Goal: Task Accomplishment & Management: Complete application form

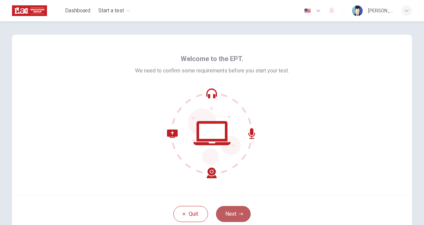
click at [237, 210] on button "Next" at bounding box center [233, 214] width 35 height 16
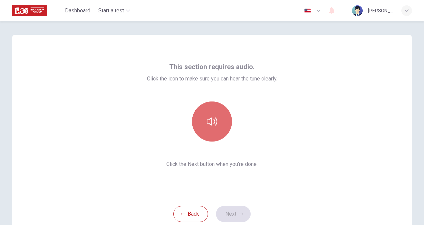
click at [208, 123] on icon "button" at bounding box center [212, 121] width 11 height 11
click at [204, 122] on button "button" at bounding box center [212, 121] width 40 height 40
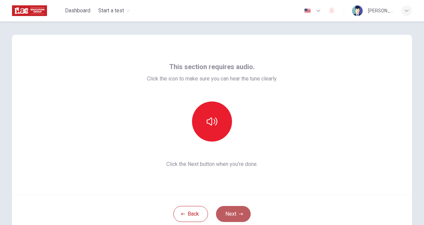
click at [227, 213] on button "Next" at bounding box center [233, 214] width 35 height 16
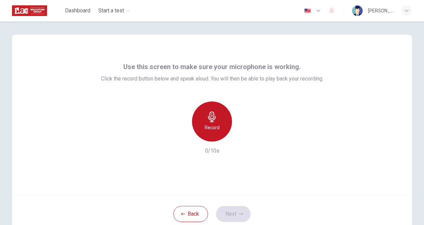
click at [214, 118] on icon "button" at bounding box center [212, 116] width 11 height 11
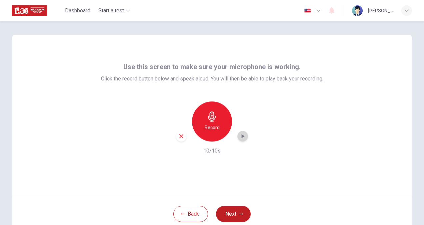
click at [243, 133] on icon "button" at bounding box center [242, 136] width 7 height 7
click at [225, 210] on button "Next" at bounding box center [233, 214] width 35 height 16
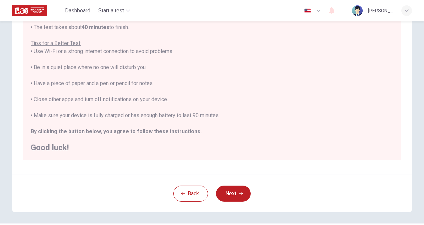
scroll to position [125, 0]
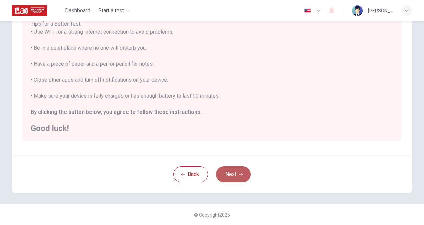
click at [234, 176] on button "Next" at bounding box center [233, 174] width 35 height 16
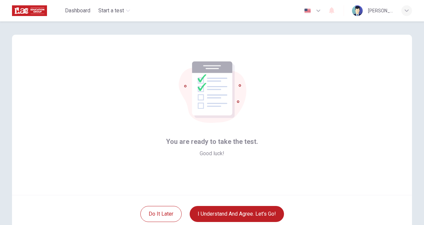
scroll to position [40, 0]
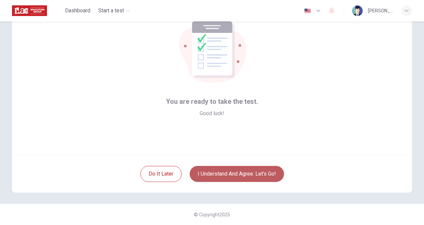
click at [273, 178] on button "I understand and agree. Let’s go!" at bounding box center [237, 174] width 94 height 16
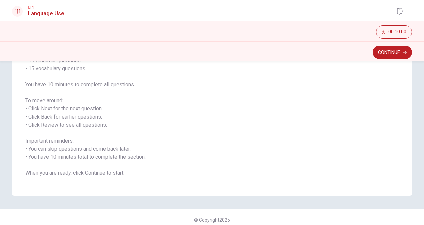
scroll to position [74, 0]
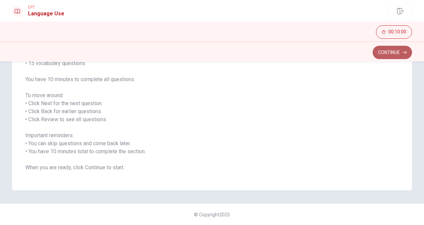
click at [388, 54] on button "Continue" at bounding box center [392, 52] width 39 height 13
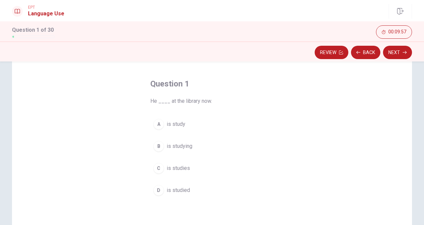
scroll to position [25, 0]
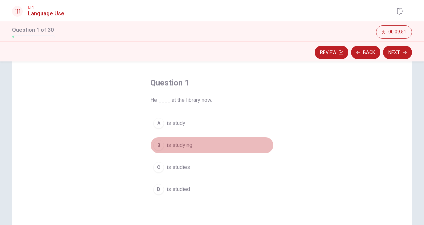
click at [184, 145] on span "is studying" at bounding box center [180, 145] width 26 height 8
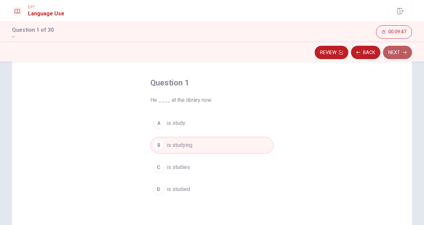
click at [388, 52] on button "Next" at bounding box center [397, 52] width 29 height 13
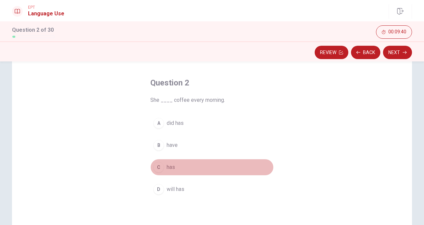
click at [157, 168] on div "C" at bounding box center [158, 167] width 11 height 11
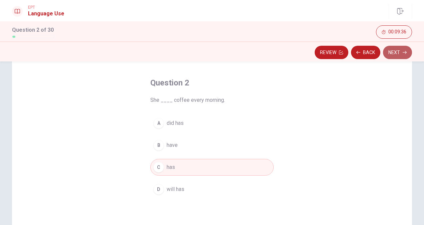
click at [402, 54] on button "Next" at bounding box center [397, 52] width 29 height 13
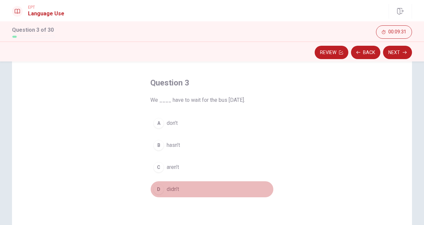
click at [174, 188] on span "didn’t" at bounding box center [173, 189] width 12 height 8
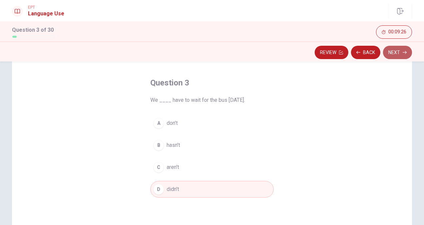
click at [390, 56] on button "Next" at bounding box center [397, 52] width 29 height 13
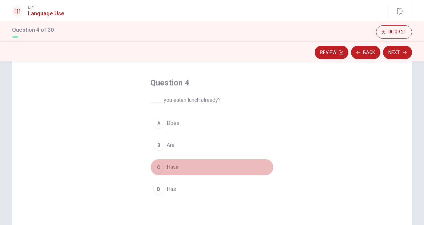
click at [160, 169] on div "C" at bounding box center [158, 167] width 11 height 11
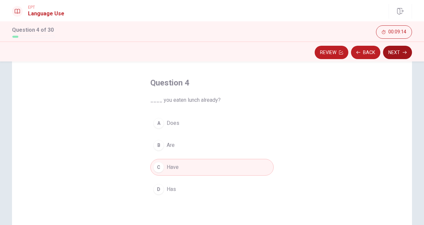
click at [399, 54] on button "Next" at bounding box center [397, 52] width 29 height 13
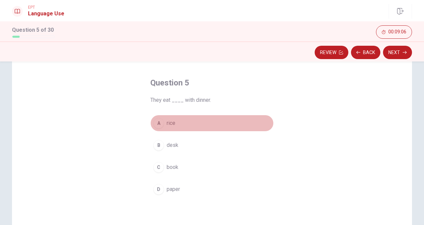
click at [157, 124] on div "A" at bounding box center [158, 123] width 11 height 11
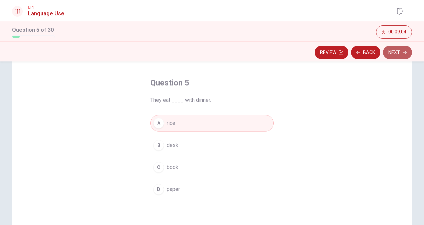
click at [393, 57] on button "Next" at bounding box center [397, 52] width 29 height 13
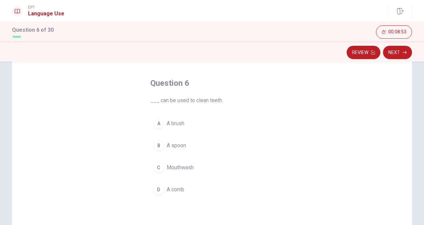
scroll to position [26, 0]
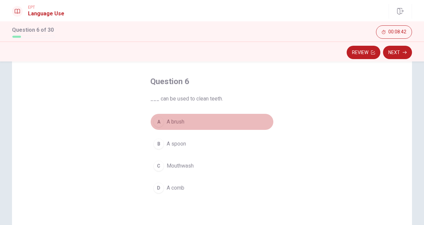
click at [158, 121] on div "A" at bounding box center [158, 121] width 11 height 11
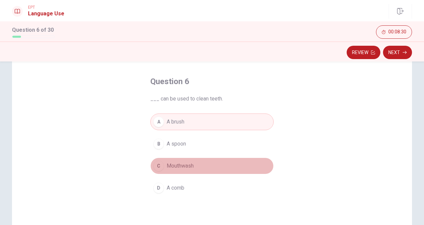
click at [155, 165] on div "C" at bounding box center [158, 165] width 11 height 11
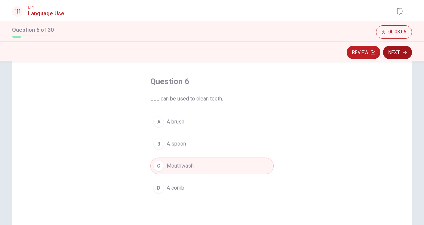
click at [405, 53] on icon "button" at bounding box center [405, 52] width 4 height 4
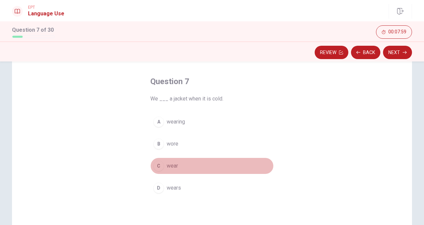
click at [158, 162] on div "C" at bounding box center [158, 165] width 11 height 11
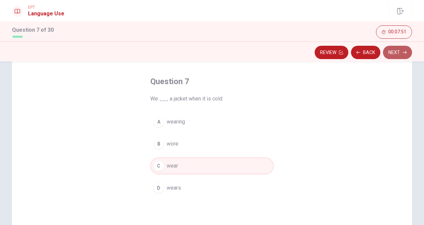
click at [405, 53] on icon "button" at bounding box center [405, 52] width 4 height 4
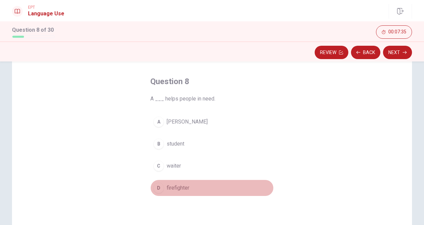
click at [159, 186] on div "D" at bounding box center [158, 187] width 11 height 11
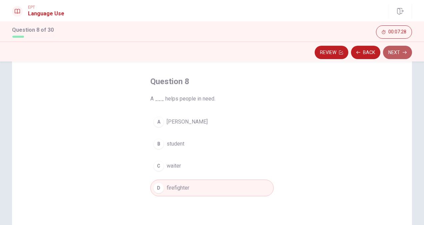
click at [395, 52] on button "Next" at bounding box center [397, 52] width 29 height 13
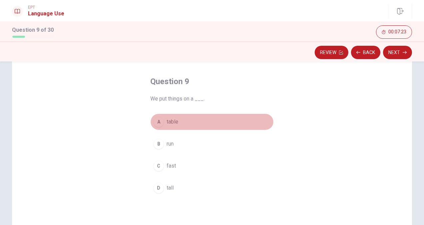
click at [161, 121] on div "A" at bounding box center [158, 121] width 11 height 11
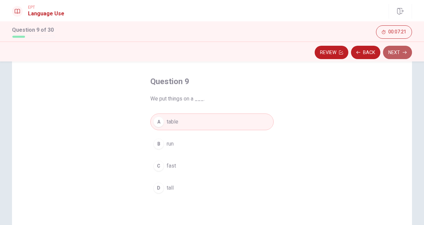
click at [391, 49] on button "Next" at bounding box center [397, 52] width 29 height 13
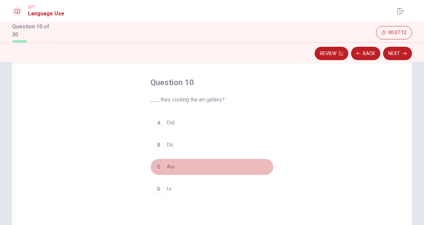
click at [156, 162] on div "C" at bounding box center [158, 166] width 11 height 11
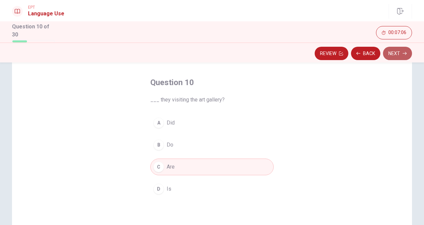
click at [404, 50] on button "Next" at bounding box center [397, 53] width 29 height 13
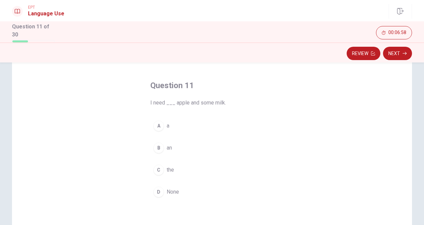
scroll to position [23, 0]
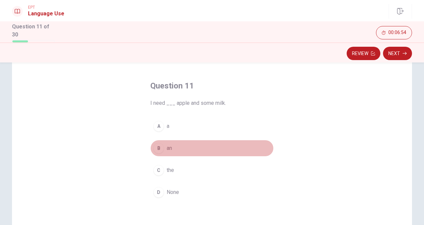
click at [155, 147] on div "B" at bounding box center [158, 148] width 11 height 11
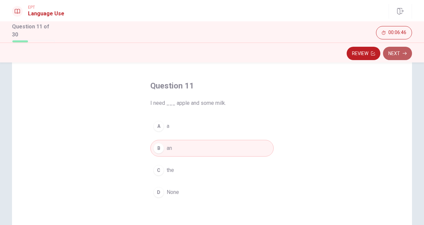
click at [392, 53] on button "Next" at bounding box center [397, 53] width 29 height 13
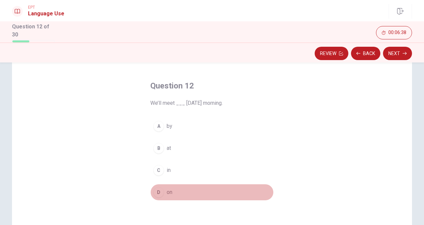
click at [157, 191] on div "D" at bounding box center [158, 192] width 11 height 11
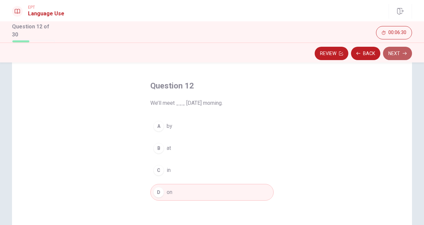
click at [397, 50] on button "Next" at bounding box center [397, 53] width 29 height 13
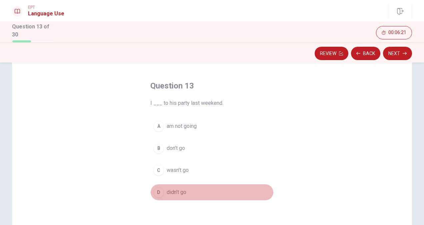
click at [157, 184] on button "D didn’t go" at bounding box center [211, 192] width 123 height 17
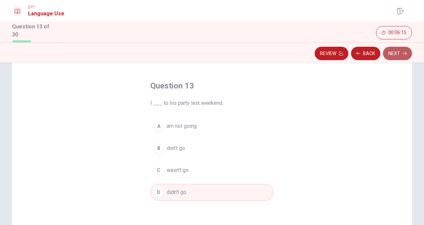
click at [395, 53] on button "Next" at bounding box center [397, 53] width 29 height 13
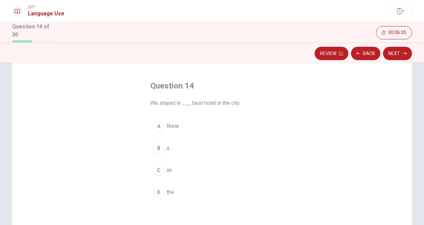
click at [154, 189] on div "D" at bounding box center [158, 192] width 11 height 11
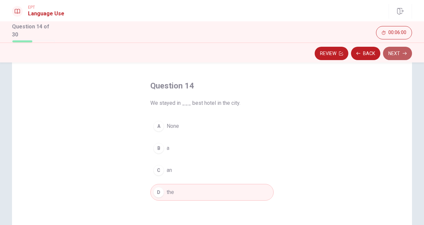
click at [395, 54] on button "Next" at bounding box center [397, 53] width 29 height 13
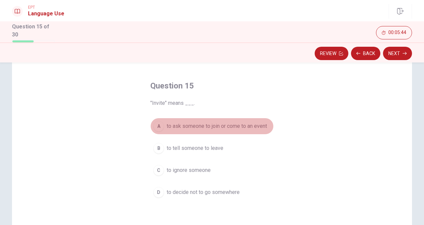
click at [160, 125] on div "A" at bounding box center [158, 126] width 11 height 11
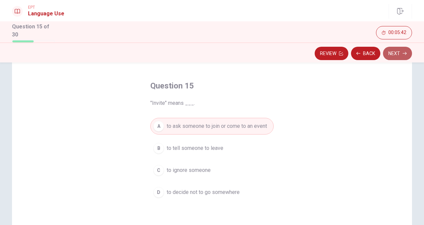
click at [397, 52] on button "Next" at bounding box center [397, 53] width 29 height 13
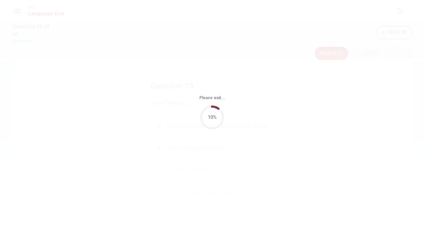
scroll to position [0, 0]
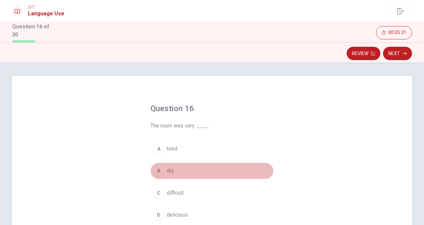
click at [157, 174] on div "B" at bounding box center [158, 170] width 11 height 11
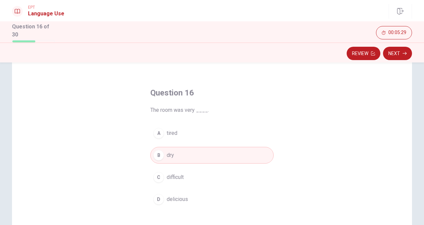
scroll to position [18, 0]
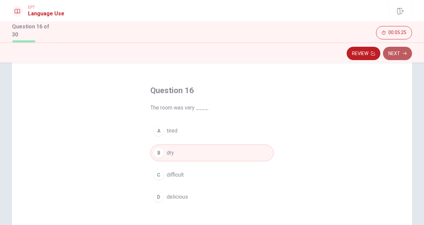
click at [399, 53] on button "Next" at bounding box center [397, 53] width 29 height 13
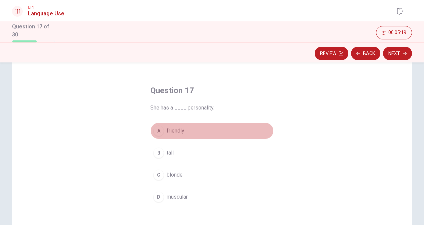
click at [157, 133] on div "A" at bounding box center [158, 130] width 11 height 11
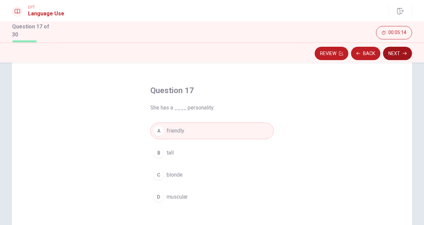
click at [394, 53] on button "Next" at bounding box center [397, 53] width 29 height 13
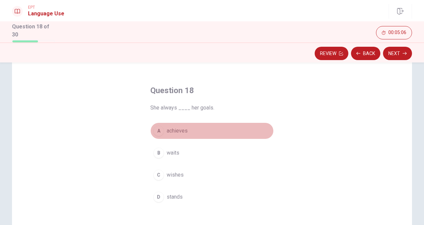
click at [155, 131] on div "A" at bounding box center [158, 130] width 11 height 11
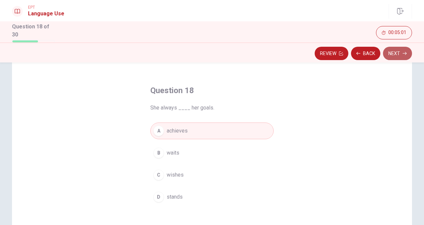
click at [401, 51] on button "Next" at bounding box center [397, 53] width 29 height 13
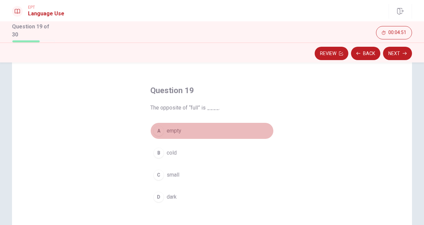
click at [159, 127] on div "A" at bounding box center [158, 130] width 11 height 11
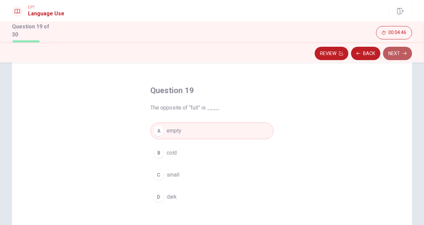
click at [396, 54] on button "Next" at bounding box center [397, 53] width 29 height 13
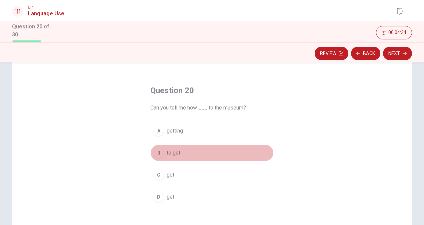
click at [158, 153] on div "B" at bounding box center [158, 152] width 11 height 11
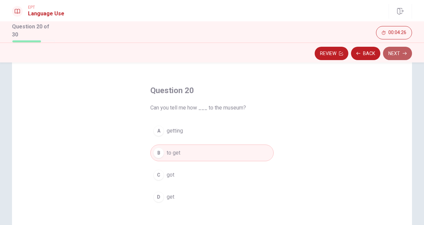
click at [394, 52] on button "Next" at bounding box center [397, 53] width 29 height 13
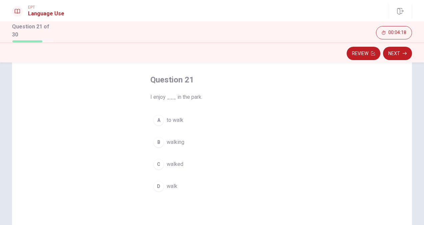
scroll to position [32, 0]
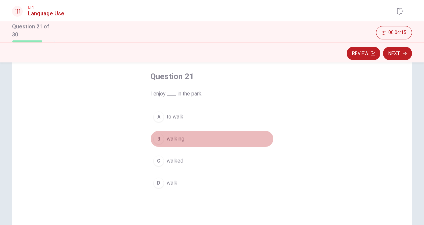
click at [159, 137] on div "B" at bounding box center [158, 138] width 11 height 11
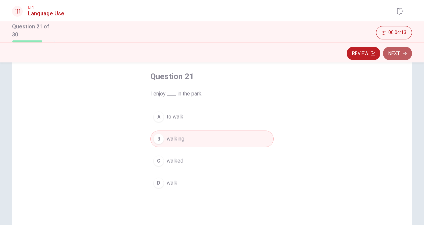
click at [396, 54] on button "Next" at bounding box center [397, 53] width 29 height 13
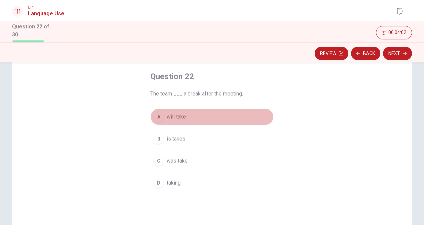
click at [163, 114] on button "A will take" at bounding box center [211, 116] width 123 height 17
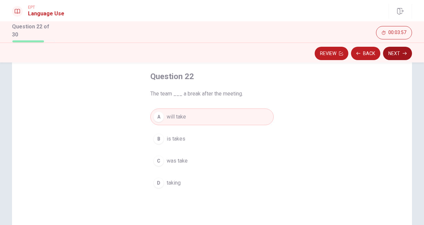
click at [400, 48] on button "Next" at bounding box center [397, 53] width 29 height 13
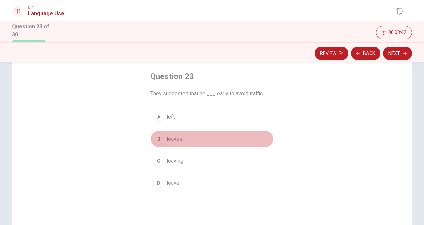
click at [159, 135] on div "B" at bounding box center [158, 138] width 11 height 11
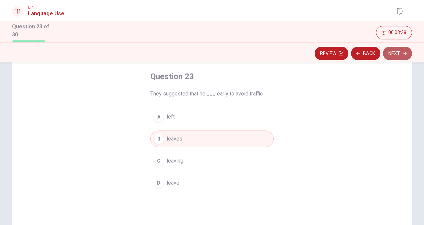
click at [399, 56] on button "Next" at bounding box center [397, 53] width 29 height 13
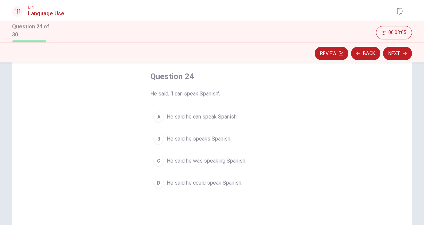
click at [158, 117] on div "A" at bounding box center [158, 116] width 11 height 11
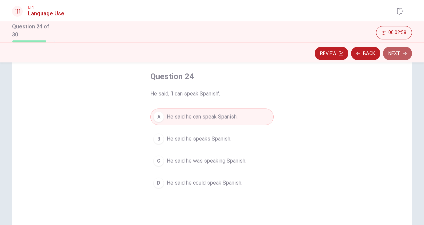
click at [400, 52] on button "Next" at bounding box center [397, 53] width 29 height 13
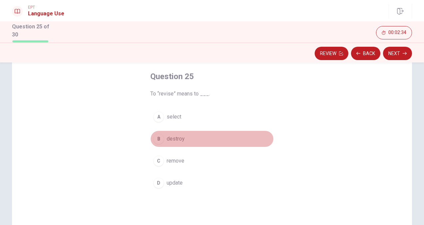
click at [158, 137] on div "B" at bounding box center [158, 138] width 11 height 11
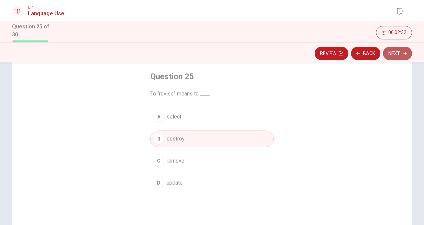
click at [396, 49] on button "Next" at bounding box center [397, 53] width 29 height 13
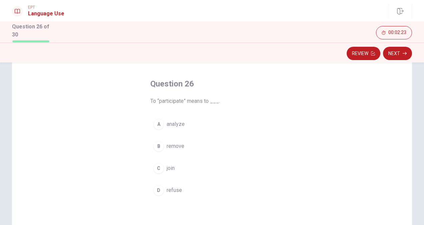
scroll to position [26, 0]
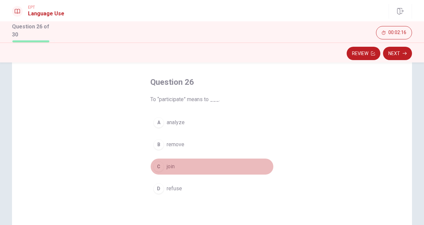
click at [158, 167] on div "C" at bounding box center [158, 166] width 11 height 11
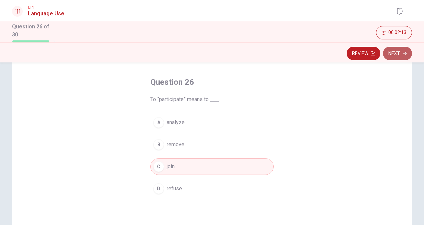
click at [390, 50] on button "Next" at bounding box center [397, 53] width 29 height 13
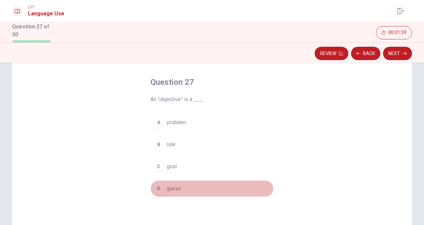
click at [159, 184] on div "D" at bounding box center [158, 188] width 11 height 11
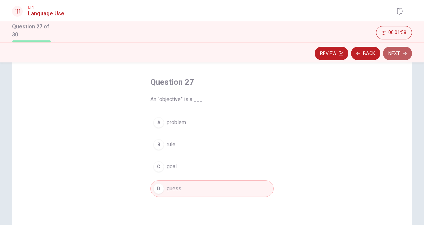
click at [393, 49] on button "Next" at bounding box center [397, 53] width 29 height 13
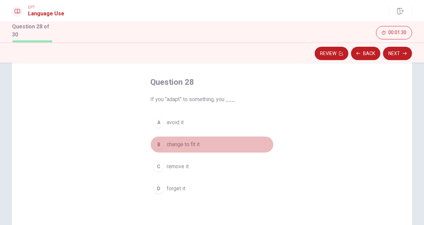
click at [161, 143] on div "B" at bounding box center [158, 144] width 11 height 11
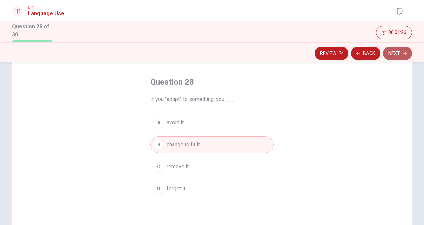
click at [393, 53] on button "Next" at bounding box center [397, 53] width 29 height 13
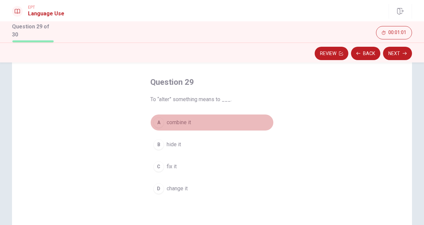
click at [159, 119] on div "A" at bounding box center [158, 122] width 11 height 11
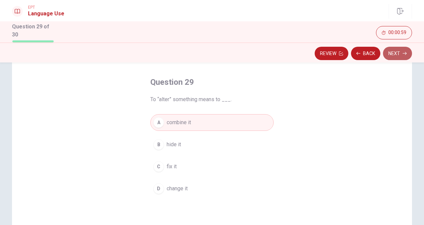
click at [397, 50] on button "Next" at bounding box center [397, 53] width 29 height 13
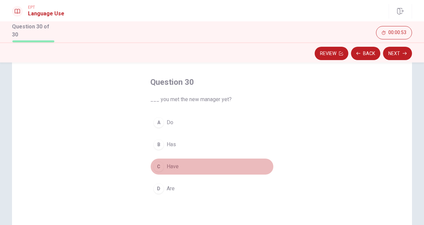
click at [162, 168] on button "C Have" at bounding box center [211, 166] width 123 height 17
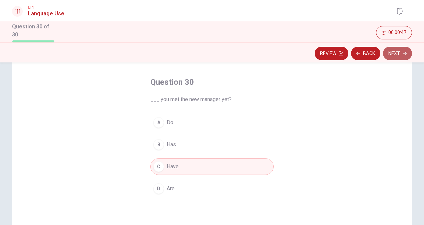
click at [394, 52] on button "Next" at bounding box center [397, 53] width 29 height 13
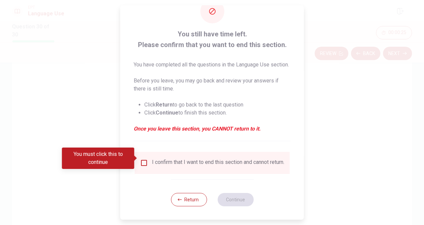
scroll to position [32, 0]
click at [191, 199] on button "Return" at bounding box center [189, 199] width 36 height 13
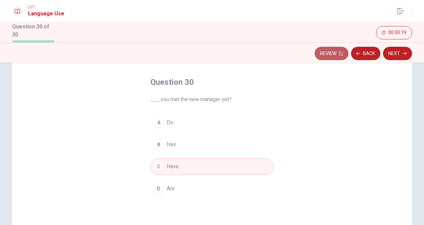
click at [338, 48] on button "Review" at bounding box center [332, 53] width 34 height 13
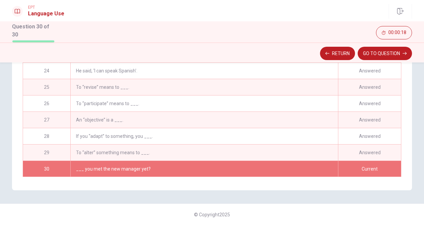
scroll to position [340, 0]
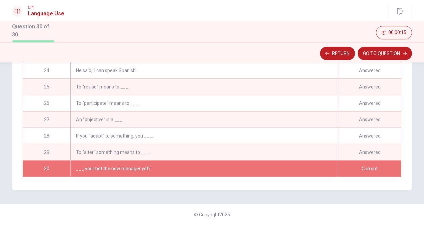
drag, startPoint x: 396, startPoint y: 137, endPoint x: 394, endPoint y: 81, distance: 55.4
click at [394, 81] on div "01 He ____ at the library now. Answered 02 She ____ coffee every morning. Answe…" at bounding box center [212, 101] width 378 height 149
click at [113, 119] on div "An “objective” is a ___." at bounding box center [204, 119] width 268 height 16
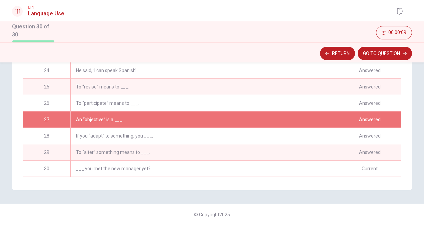
click at [113, 119] on div "An “objective” is a ___." at bounding box center [204, 119] width 268 height 16
click at [372, 50] on button "GO TO QUESTION" at bounding box center [385, 53] width 54 height 13
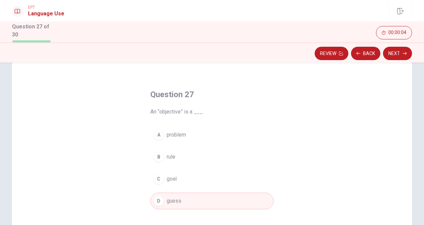
scroll to position [10, 0]
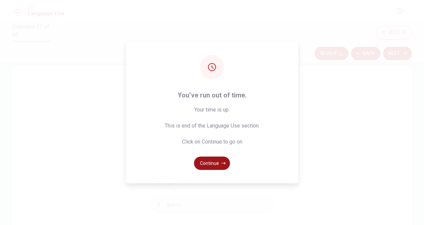
click at [211, 161] on button "Continue" at bounding box center [212, 162] width 36 height 13
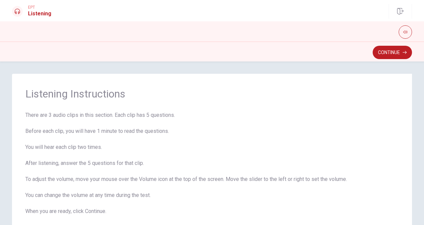
scroll to position [0, 0]
click at [397, 52] on button "Continue" at bounding box center [392, 52] width 39 height 13
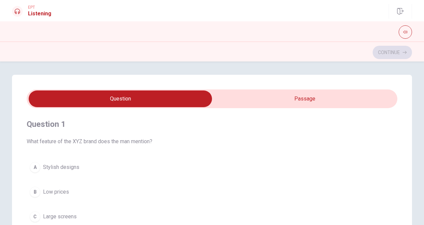
type input "1"
click at [331, 95] on input "checkbox" at bounding box center [120, 98] width 556 height 17
checkbox input "true"
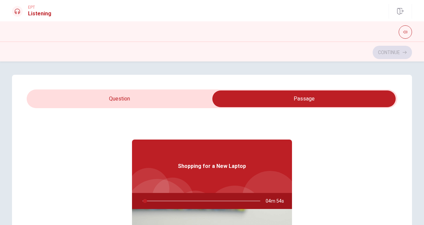
type input "2"
click at [164, 99] on input "checkbox" at bounding box center [304, 98] width 556 height 17
checkbox input "false"
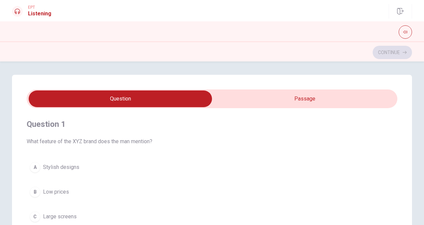
type input "6"
click at [330, 96] on input "checkbox" at bounding box center [120, 98] width 556 height 17
checkbox input "true"
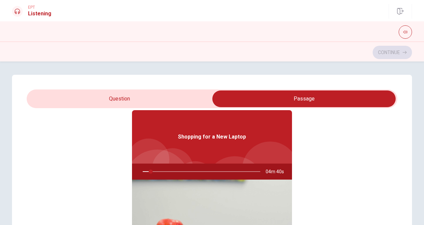
scroll to position [37, 0]
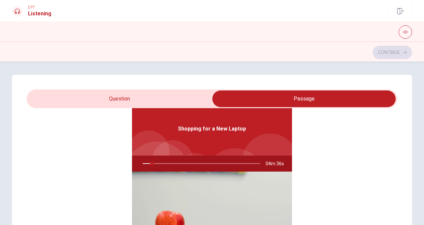
type input "8"
click at [131, 96] on input "checkbox" at bounding box center [304, 98] width 556 height 17
checkbox input "false"
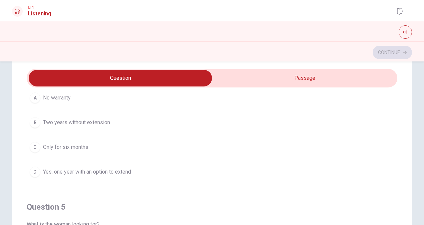
scroll to position [508, 0]
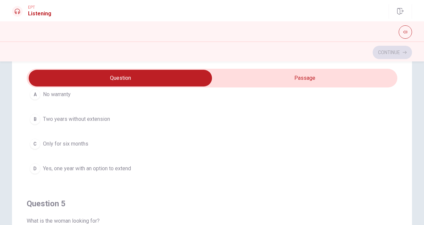
type input "21"
click at [316, 77] on input "checkbox" at bounding box center [120, 78] width 556 height 17
checkbox input "true"
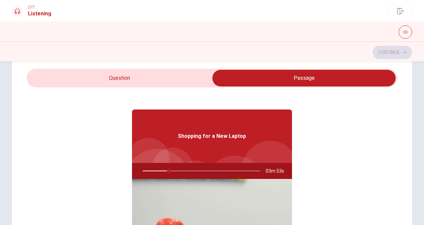
scroll to position [37, 0]
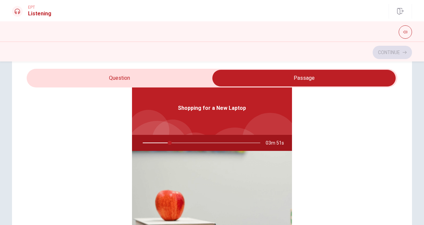
click at [209, 173] on img at bounding box center [212, 204] width 160 height 107
click at [205, 101] on div "Shopping for a New Laptop" at bounding box center [212, 107] width 160 height 53
click at [152, 142] on div at bounding box center [200, 143] width 131 height 16
type input "25"
click at [115, 78] on input "checkbox" at bounding box center [304, 78] width 556 height 17
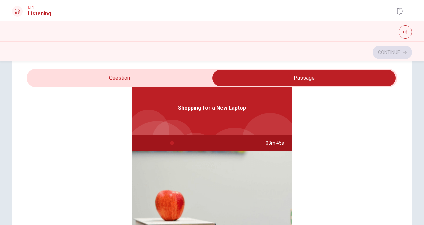
checkbox input "false"
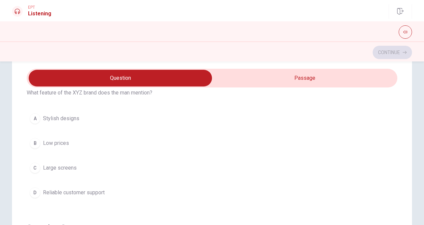
scroll to position [27, 0]
click at [31, 193] on div "D" at bounding box center [35, 193] width 11 height 11
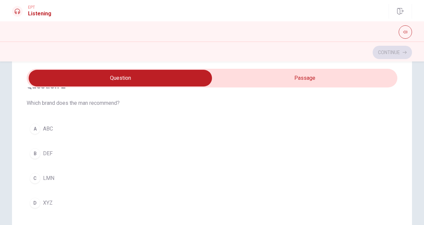
scroll to position [169, 0]
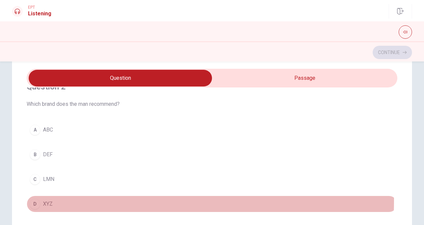
click at [38, 198] on button "D XYZ" at bounding box center [212, 203] width 371 height 17
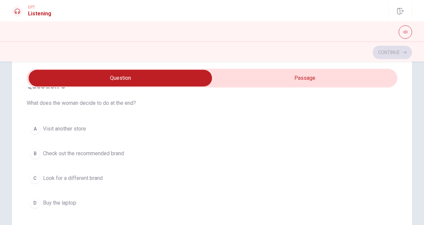
scroll to position [323, 0]
click at [34, 149] on div "B" at bounding box center [35, 152] width 11 height 11
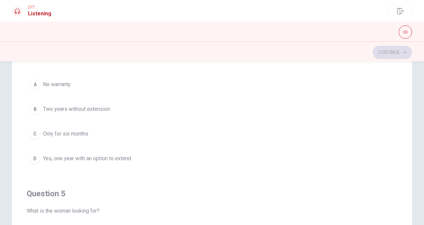
scroll to position [95, 0]
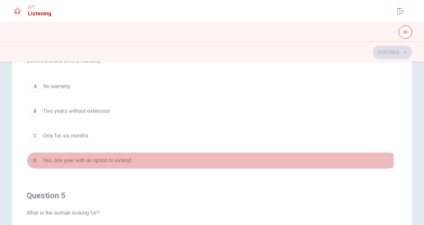
click at [35, 157] on div "D" at bounding box center [35, 160] width 11 height 11
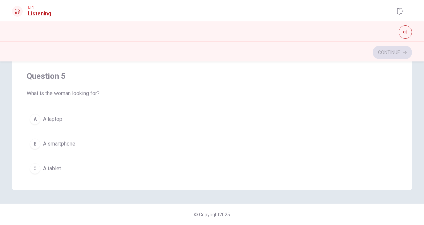
scroll to position [536, 0]
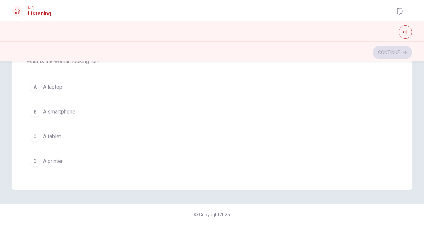
click at [33, 82] on div "A" at bounding box center [35, 87] width 11 height 11
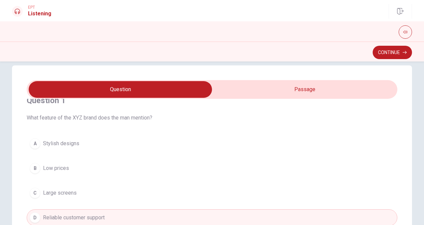
scroll to position [0, 0]
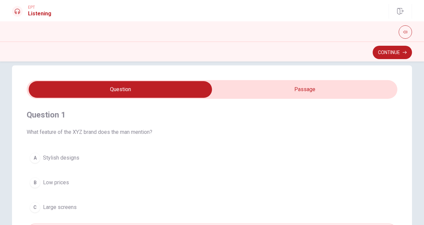
type input "72"
click at [349, 85] on input "checkbox" at bounding box center [120, 89] width 556 height 17
checkbox input "true"
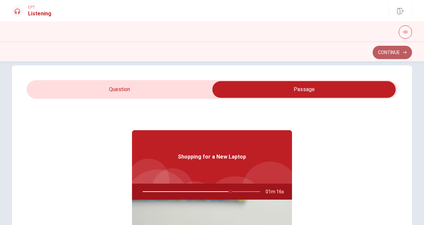
click at [391, 56] on button "Continue" at bounding box center [392, 52] width 39 height 13
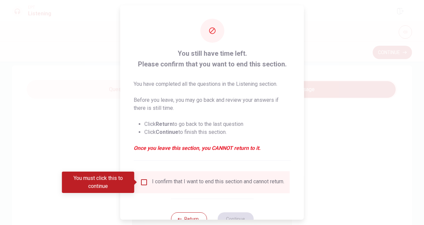
click at [330, 144] on div at bounding box center [212, 112] width 424 height 225
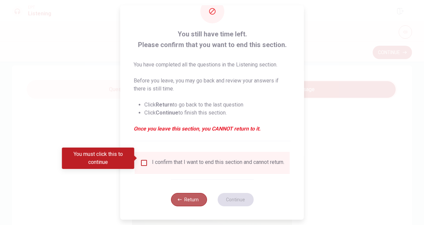
click at [189, 196] on button "Return" at bounding box center [189, 199] width 36 height 13
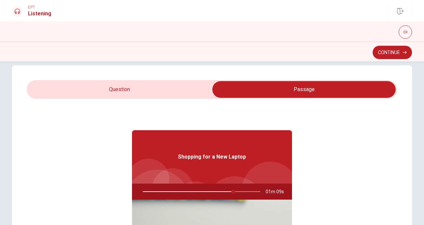
type input "77"
click at [137, 81] on input "checkbox" at bounding box center [304, 89] width 556 height 17
checkbox input "false"
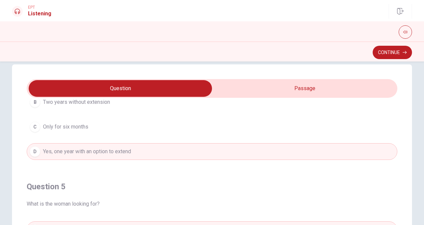
scroll to position [0, 0]
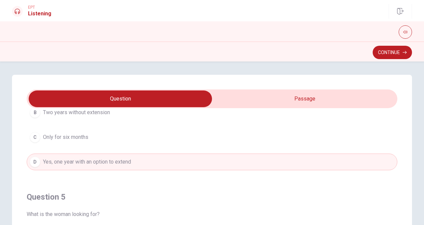
type input "99"
click at [341, 104] on input "checkbox" at bounding box center [120, 98] width 556 height 17
checkbox input "true"
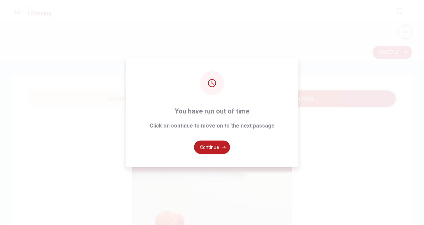
type input "0"
click at [216, 148] on button "Continue" at bounding box center [212, 146] width 36 height 13
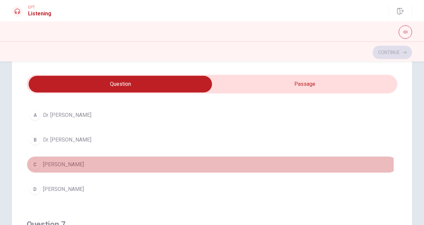
click at [38, 165] on div "C" at bounding box center [35, 164] width 11 height 11
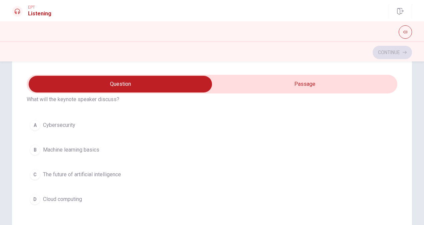
scroll to position [180, 0]
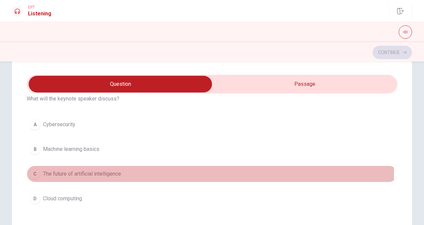
click at [30, 175] on div "C" at bounding box center [35, 173] width 11 height 11
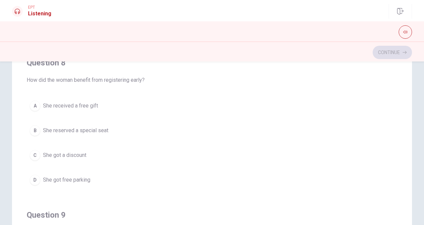
scroll to position [80, 0]
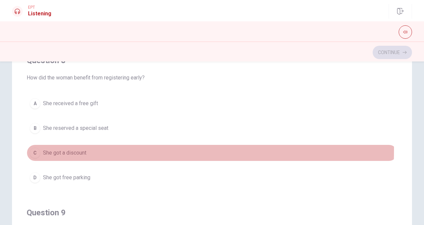
click at [38, 147] on div "C" at bounding box center [35, 152] width 11 height 11
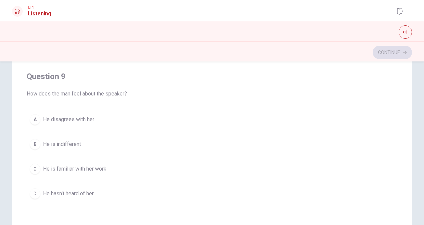
scroll to position [428, 0]
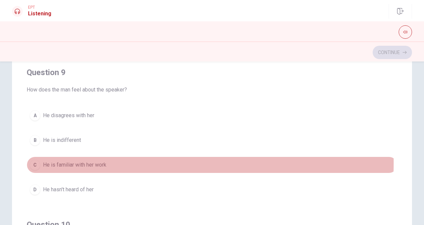
click at [38, 159] on div "C" at bounding box center [35, 164] width 11 height 11
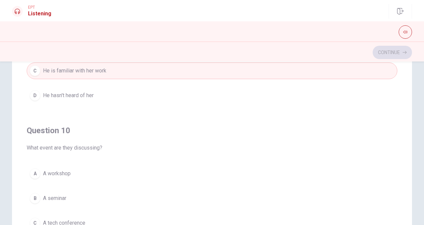
scroll to position [536, 0]
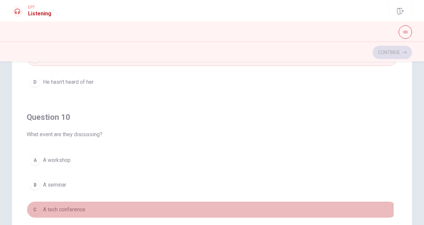
click at [39, 204] on button "C A tech conference" at bounding box center [212, 209] width 371 height 17
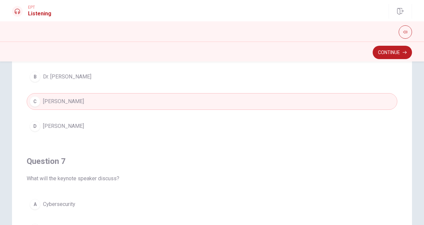
scroll to position [7, 0]
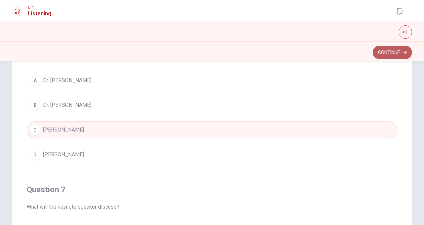
click at [396, 53] on button "Continue" at bounding box center [392, 52] width 39 height 13
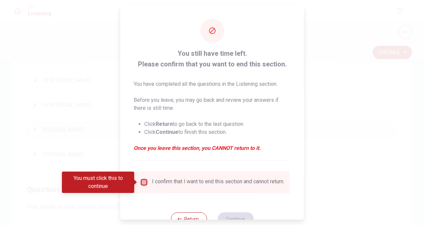
click at [143, 183] on input "You must click this to continue" at bounding box center [144, 182] width 8 height 8
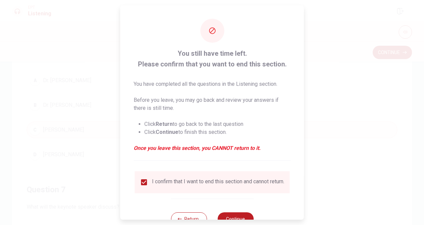
scroll to position [24, 0]
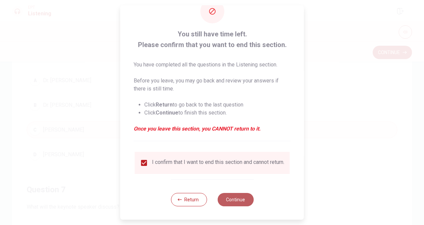
click at [237, 195] on button "Continue" at bounding box center [235, 199] width 36 height 13
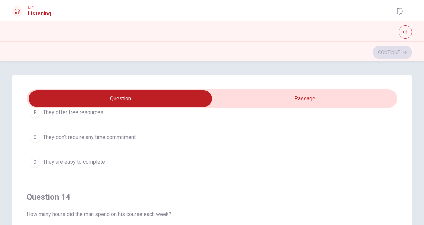
scroll to position [408, 0]
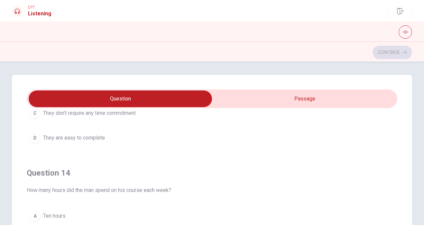
drag, startPoint x: 421, startPoint y: 136, endPoint x: 422, endPoint y: 123, distance: 12.8
click at [422, 123] on div "Question 11 When does the woman hope to start her course? A [DATE] B This week …" at bounding box center [212, 142] width 424 height 163
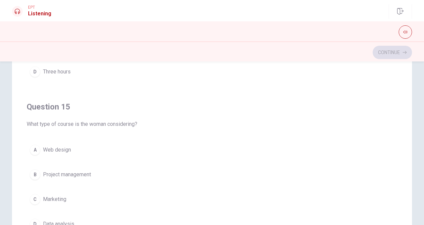
scroll to position [536, 0]
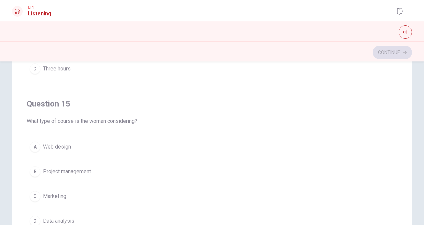
drag, startPoint x: 391, startPoint y: 188, endPoint x: 394, endPoint y: 184, distance: 5.0
click at [394, 184] on div "Question 11 When does the woman hope to start her course? A [DATE] B This week …" at bounding box center [212, 125] width 371 height 220
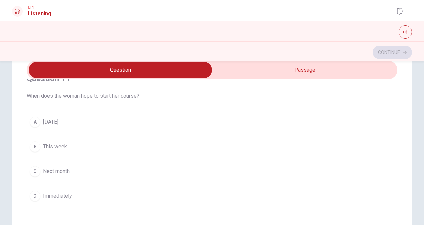
scroll to position [17, 0]
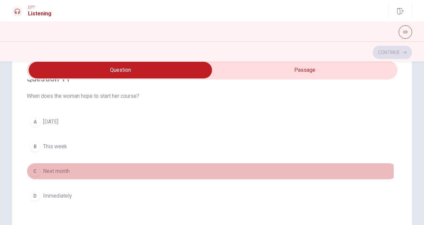
click at [37, 171] on div "C" at bounding box center [35, 171] width 11 height 11
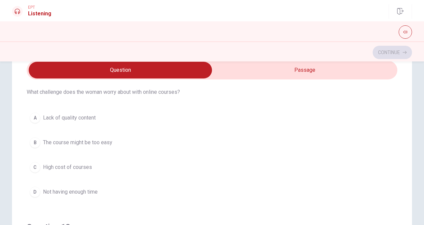
scroll to position [170, 0]
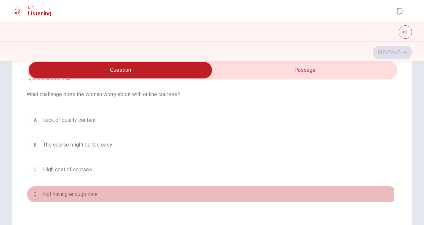
click at [54, 190] on span "Not having enough time" at bounding box center [70, 194] width 55 height 8
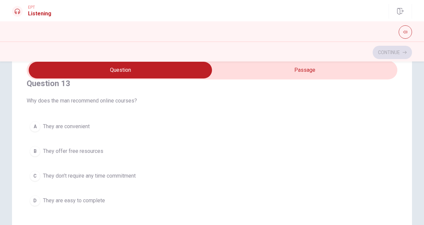
scroll to position [315, 0]
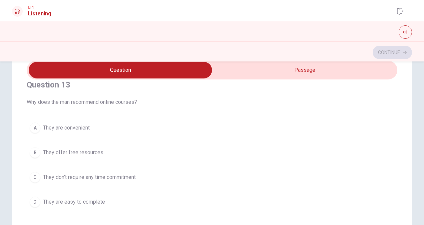
click at [64, 127] on span "They are convenient" at bounding box center [66, 128] width 47 height 8
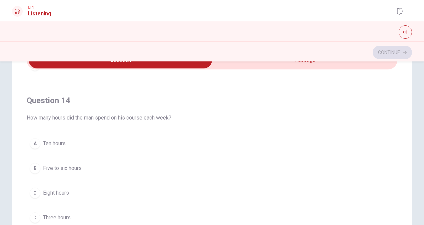
scroll to position [70, 0]
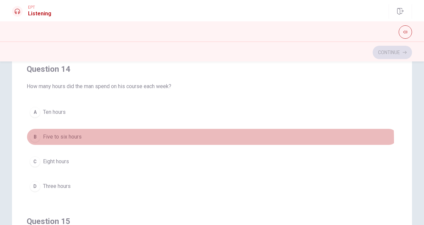
click at [70, 138] on button "B Five to six hours" at bounding box center [212, 136] width 371 height 17
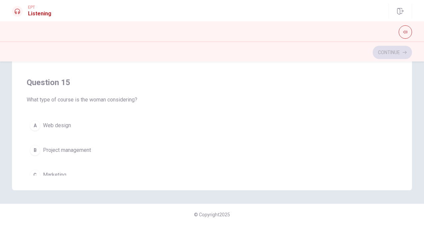
scroll to position [536, 0]
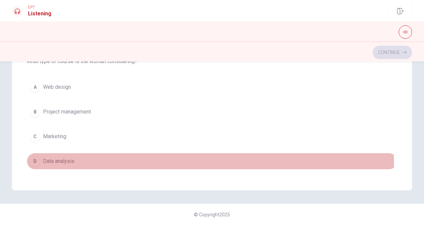
click at [48, 160] on span "Data analysis" at bounding box center [58, 161] width 31 height 8
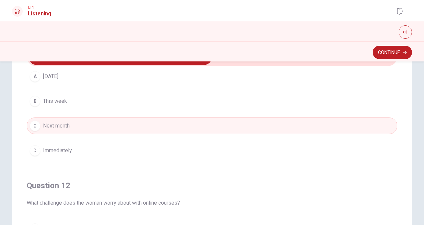
scroll to position [0, 0]
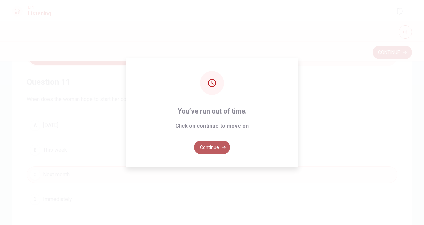
click at [226, 143] on button "Continue" at bounding box center [212, 146] width 36 height 13
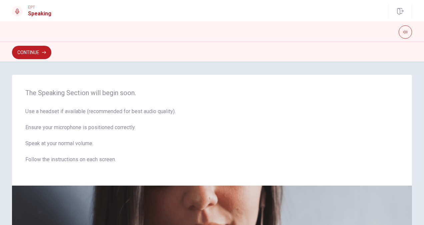
click at [421, 91] on div "The Speaking Section will begin soon. Use a headset if available (recommended f…" at bounding box center [212, 220] width 422 height 291
click at [422, 94] on div "The Speaking Section will begin soon. Use a headset if available (recommended f…" at bounding box center [212, 142] width 424 height 163
click at [26, 50] on button "Continue" at bounding box center [31, 52] width 39 height 13
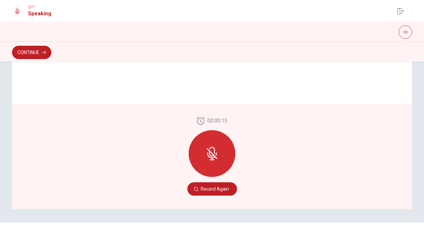
scroll to position [175, 0]
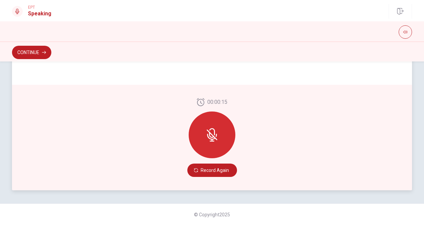
click at [207, 143] on div at bounding box center [212, 134] width 47 height 47
click at [210, 132] on icon at bounding box center [211, 134] width 13 height 13
click at [202, 120] on div at bounding box center [212, 134] width 47 height 47
click at [206, 127] on div at bounding box center [212, 134] width 47 height 47
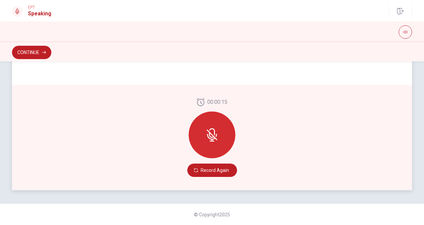
drag, startPoint x: 206, startPoint y: 127, endPoint x: 199, endPoint y: 103, distance: 24.5
click at [199, 103] on div "00:00:15" at bounding box center [212, 130] width 47 height 65
drag, startPoint x: 199, startPoint y: 103, endPoint x: 353, endPoint y: 163, distance: 165.3
click at [353, 163] on div "00:00:15 Record Again" at bounding box center [212, 137] width 400 height 105
click at [214, 173] on button "Record Again" at bounding box center [212, 169] width 50 height 13
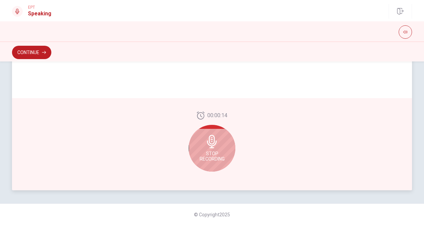
click at [208, 148] on div "Stop Recording" at bounding box center [212, 148] width 47 height 47
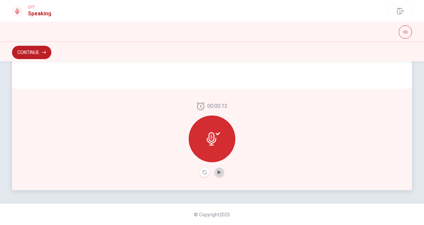
click at [221, 170] on button "Play Audio" at bounding box center [219, 171] width 9 height 9
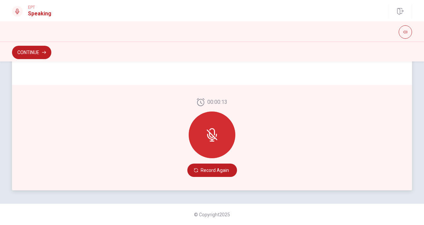
click at [210, 138] on icon at bounding box center [211, 134] width 13 height 13
click at [215, 165] on button "Record Again" at bounding box center [212, 169] width 50 height 13
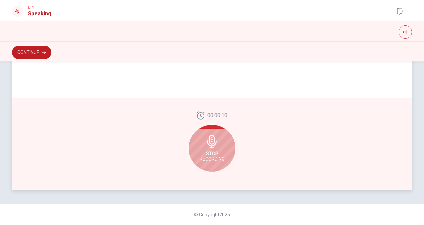
click at [205, 146] on icon at bounding box center [211, 141] width 13 height 13
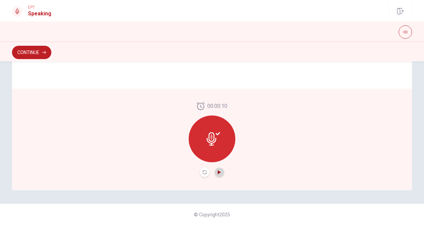
click at [218, 171] on icon "Play Audio" at bounding box center [219, 172] width 3 height 4
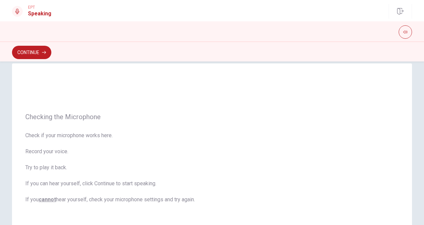
scroll to position [0, 0]
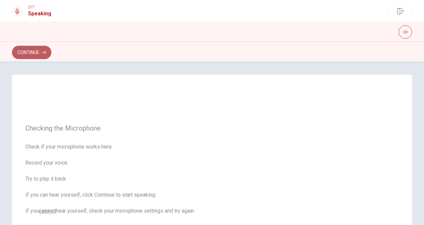
click at [37, 53] on button "Continue" at bounding box center [31, 52] width 39 height 13
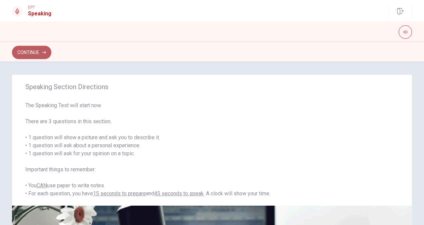
click at [41, 49] on button "Continue" at bounding box center [31, 52] width 39 height 13
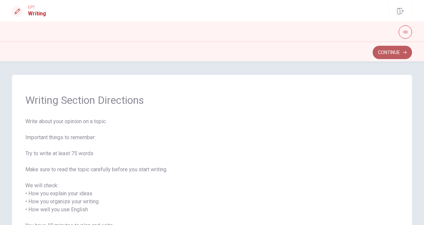
click at [392, 53] on button "Continue" at bounding box center [392, 52] width 39 height 13
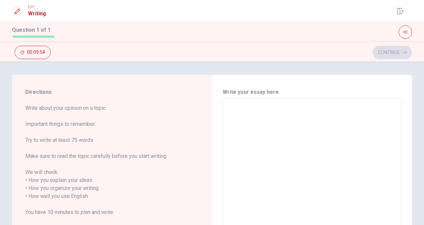
click at [321, 136] on textarea at bounding box center [311, 192] width 169 height 177
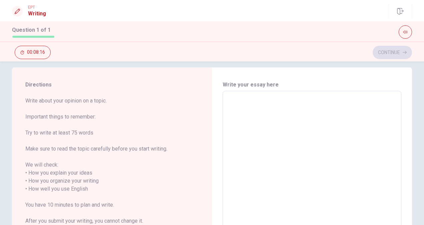
scroll to position [7, 0]
type textarea "I"
type textarea "x"
type textarea "I"
type textarea "x"
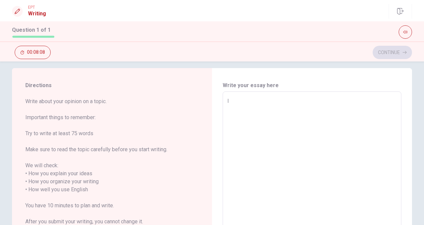
type textarea "I w"
type textarea "x"
type textarea "I wo"
type textarea "x"
type textarea "I wor"
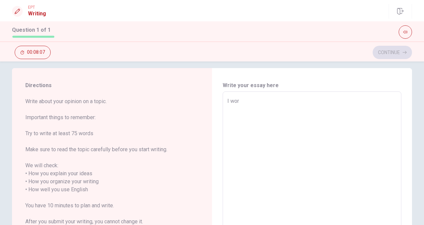
type textarea "x"
type textarea "I wo"
type textarea "x"
type textarea "I w"
type textarea "x"
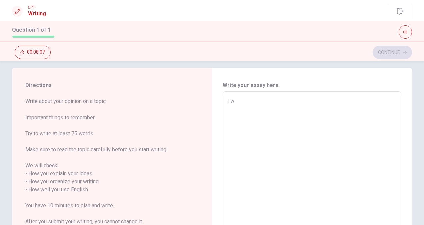
type textarea "I"
type textarea "x"
type textarea "I '"
type textarea "x"
type textarea "I 'i"
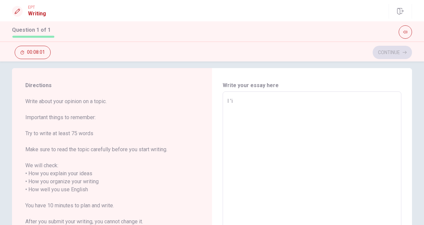
type textarea "x"
type textarea "I 'ii"
type textarea "x"
type textarea "I 'i"
type textarea "x"
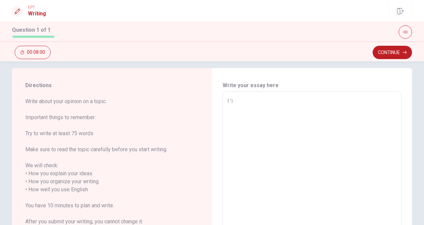
type textarea "I '"
type textarea "x"
type textarea "I 'l"
type textarea "x"
type textarea "I 'll"
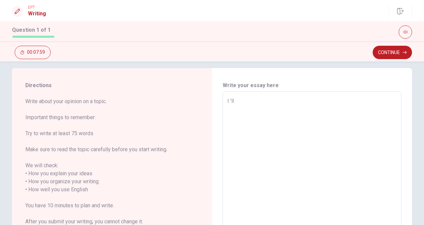
type textarea "x"
type textarea "I 'll"
type textarea "x"
type textarea "I 'll g"
type textarea "x"
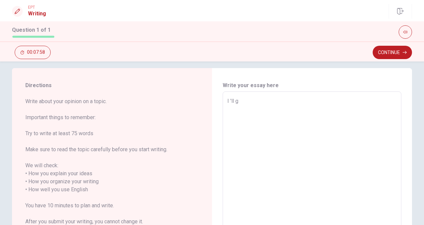
type textarea "I 'll go"
type textarea "x"
type textarea "I 'll got"
type textarea "x"
type textarea "I 'll goto"
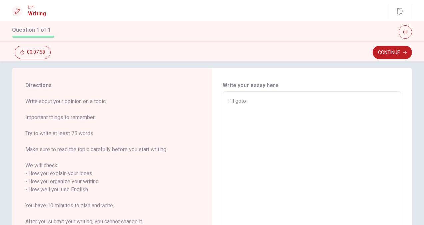
type textarea "x"
type textarea "I 'll goto"
type textarea "x"
type textarea "I 'll goto"
type textarea "x"
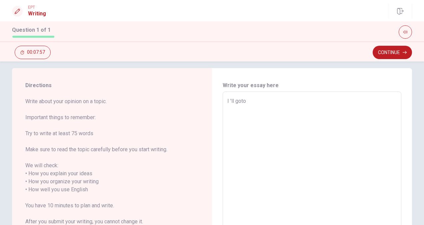
type textarea "I 'll got"
type textarea "x"
type textarea "I 'll go"
type textarea "x"
type textarea "I 'll go"
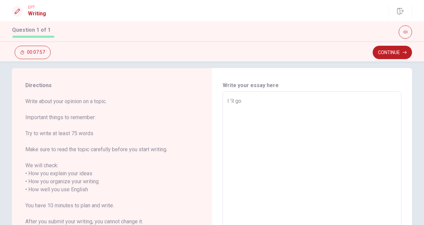
type textarea "x"
type textarea "I 'll go t"
type textarea "x"
type textarea "I 'll go to"
type textarea "x"
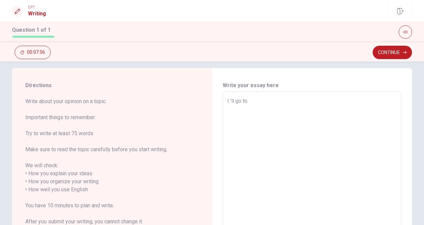
type textarea "I 'll go to"
type textarea "x"
type textarea "I 'll go to C"
type textarea "x"
type textarea "I 'll go to Ca"
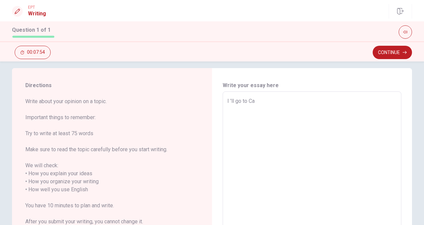
type textarea "x"
type textarea "I 'll go to Can"
type textarea "x"
type textarea "I 'll go to Cana"
type textarea "x"
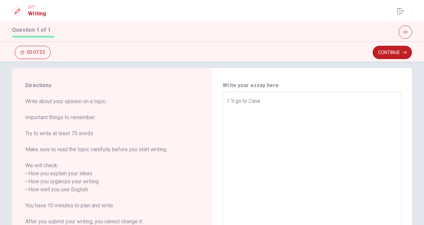
type textarea "I 'll go to Canad"
type textarea "x"
type textarea "I 'll go to [GEOGRAPHIC_DATA]"
type textarea "x"
type textarea "I 'll go to [GEOGRAPHIC_DATA]"
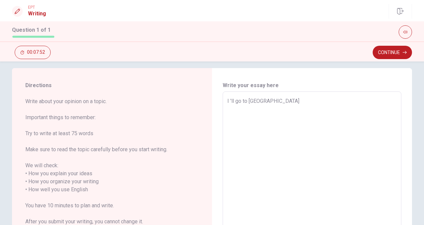
type textarea "x"
type textarea "I 'll go to [GEOGRAPHIC_DATA] n"
type textarea "x"
type textarea "I 'll go to [GEOGRAPHIC_DATA] ne"
type textarea "x"
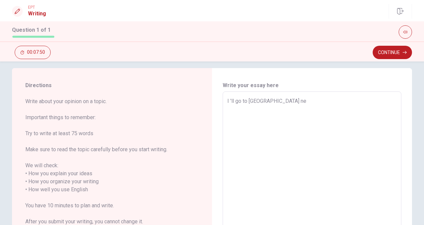
type textarea "I 'll go to [GEOGRAPHIC_DATA] nex"
type textarea "x"
type textarea "I 'll go to [GEOGRAPHIC_DATA] next"
type textarea "x"
type textarea "I 'll go to [GEOGRAPHIC_DATA] next"
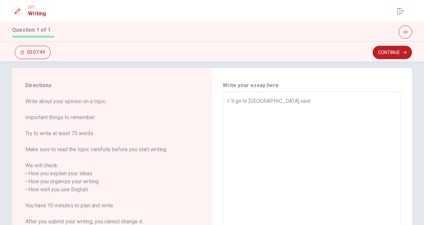
type textarea "x"
type textarea "I 'll go to [GEOGRAPHIC_DATA] next w"
type textarea "x"
type textarea "I 'll go to [GEOGRAPHIC_DATA] next we"
type textarea "x"
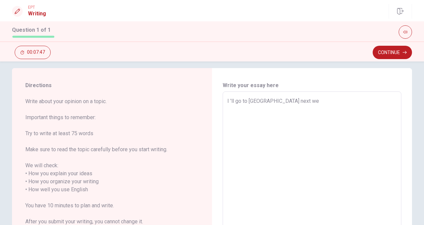
type textarea "I 'll go to [GEOGRAPHIC_DATA] next wee"
type textarea "x"
type textarea "I 'll go to [GEOGRAPHIC_DATA] next week"
type textarea "x"
type textarea "I 'll go to [GEOGRAPHIC_DATA] next week."
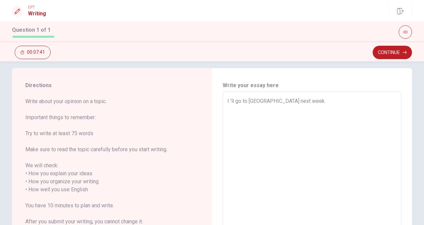
click at [267, 100] on textarea "I 'll go to [GEOGRAPHIC_DATA] next week." at bounding box center [311, 185] width 169 height 177
type textarea "x"
type textarea "I 'll go to [GEOGRAPHIC_DATA] anext week."
type textarea "x"
type textarea "I 'll go to [GEOGRAPHIC_DATA] annext week."
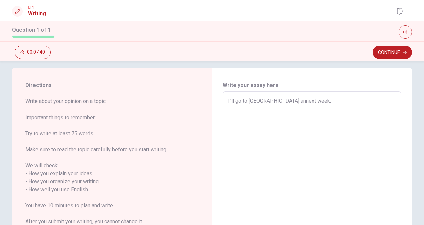
type textarea "x"
type textarea "I 'll go to [GEOGRAPHIC_DATA] andnext week."
type textarea "x"
type textarea "I 'll go to [GEOGRAPHIC_DATA] and next week."
type textarea "x"
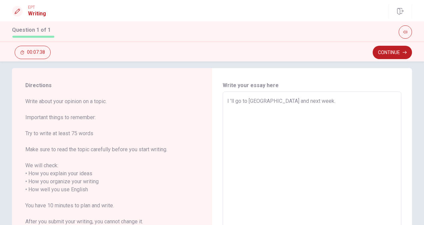
type textarea "I 'll go to [GEOGRAPHIC_DATA] and tnext week."
type textarea "x"
type textarea "I 'll go to [GEOGRAPHIC_DATA] and next week."
type textarea "x"
type textarea "I 'll go to [GEOGRAPHIC_DATA] and lnext week."
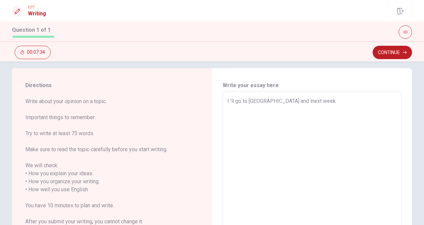
type textarea "x"
type textarea "I 'll go to [GEOGRAPHIC_DATA] and lanext week."
type textarea "x"
type textarea "I 'll go to [GEOGRAPHIC_DATA] and lannext week."
type textarea "x"
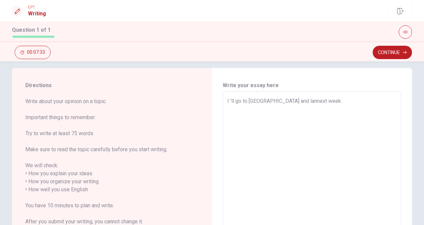
type textarea "I 'll go to [GEOGRAPHIC_DATA] and langnext week."
type textarea "x"
type textarea "I 'll go to [GEOGRAPHIC_DATA] and langunext week."
type textarea "x"
type textarea "I 'll go to [GEOGRAPHIC_DATA] and languanext week."
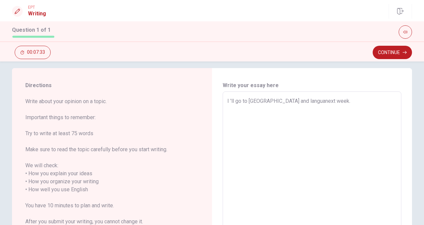
type textarea "x"
type textarea "I 'll go to [GEOGRAPHIC_DATA] and languagnext week."
type textarea "x"
type textarea "I 'll go to [GEOGRAPHIC_DATA] and languagenext week."
type textarea "x"
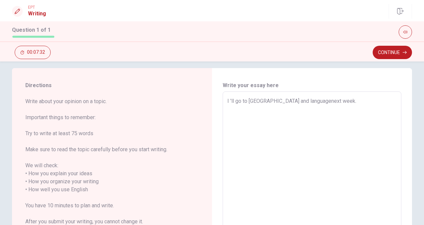
type textarea "I 'll go to [GEOGRAPHIC_DATA] and language next week."
type textarea "x"
type textarea "I 'll go to [GEOGRAPHIC_DATA] and language snext week."
type textarea "x"
type textarea "I 'll go to [GEOGRAPHIC_DATA] and language scnext week."
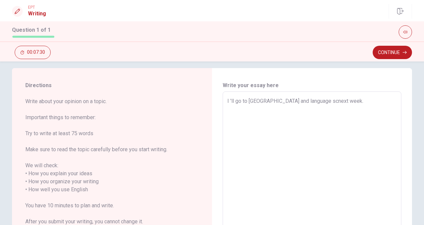
type textarea "x"
type textarea "I 'll go to [GEOGRAPHIC_DATA] and language schnext week."
type textarea "x"
type textarea "I 'll go to [GEOGRAPHIC_DATA] and language schonext week."
type textarea "x"
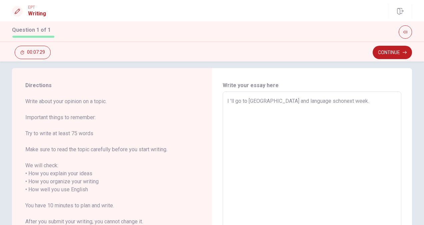
type textarea "I 'll go to [GEOGRAPHIC_DATA] and language schoonext week."
type textarea "x"
type textarea "I 'll go to [GEOGRAPHIC_DATA] and language schoolnext week."
type textarea "x"
type textarea "I 'll go to [GEOGRAPHIC_DATA] and language school next week."
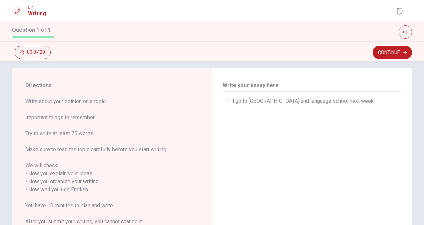
type textarea "x"
click at [275, 101] on textarea "I 'll go to [GEOGRAPHIC_DATA] and language school next week." at bounding box center [311, 185] width 169 height 177
type textarea "I 'll go to [GEOGRAPHIC_DATA] an language school next week."
type textarea "x"
type textarea "I 'll go to [GEOGRAPHIC_DATA] a language school next week."
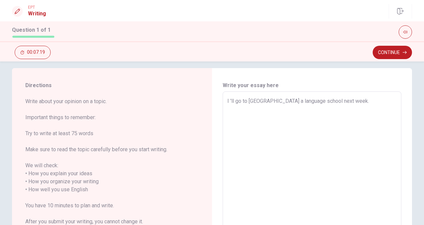
type textarea "x"
type textarea "I 'll go to Canada language school next week."
type textarea "x"
type textarea "I 'll go to Canada language school next week."
type textarea "x"
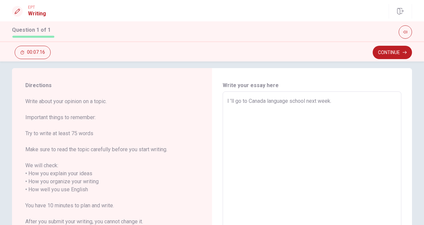
type textarea "I 'll go to [GEOGRAPHIC_DATA], language school next week."
click at [308, 100] on textarea "I 'll go to [GEOGRAPHIC_DATA], language school next week." at bounding box center [311, 185] width 169 height 177
type textarea "x"
type textarea "I 'll go to [GEOGRAPHIC_DATA], language school anext week."
type textarea "x"
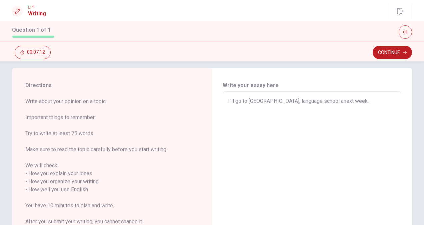
type textarea "I 'll go to [GEOGRAPHIC_DATA], language school annext week."
type textarea "x"
type textarea "I 'll go to [GEOGRAPHIC_DATA], language school andnext week."
type textarea "x"
type textarea "I 'll go to [GEOGRAPHIC_DATA], language school and next week."
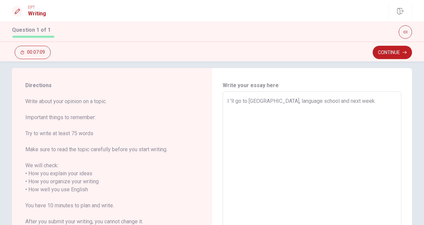
type textarea "x"
type textarea "I 'll go to [GEOGRAPHIC_DATA], language school andnext week."
type textarea "x"
type textarea "I 'll go to [GEOGRAPHIC_DATA], language school annext week."
type textarea "x"
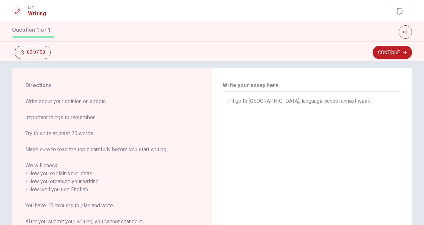
type textarea "I 'll go to [GEOGRAPHIC_DATA], language school anext week."
type textarea "x"
type textarea "I 'll go to [GEOGRAPHIC_DATA], language school next week."
click at [268, 101] on textarea "I 'll go to [GEOGRAPHIC_DATA], language school next week." at bounding box center [311, 185] width 169 height 177
type textarea "x"
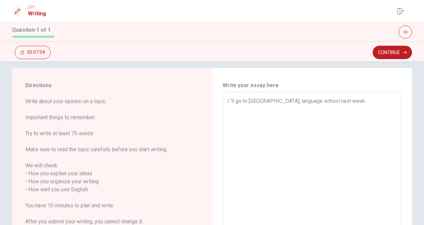
type textarea "I 'll go to [GEOGRAPHIC_DATA],language school next week."
type textarea "x"
type textarea "I 'll go to [GEOGRAPHIC_DATA] next week."
type textarea "x"
type textarea "I 'll go to Canada language school next week."
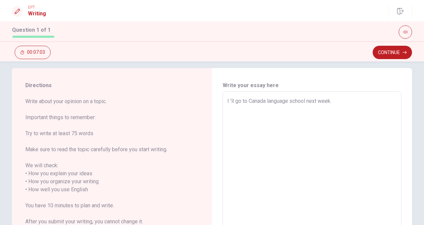
type textarea "x"
type textarea "I 'll go to [GEOGRAPHIC_DATA] alanguage school next week."
type textarea "x"
type textarea "I 'll go to [GEOGRAPHIC_DATA] anlanguage school next week."
type textarea "x"
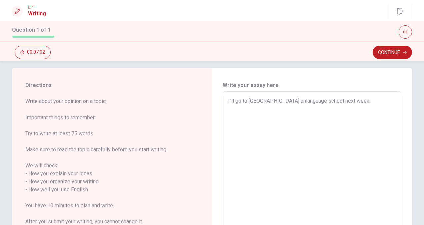
type textarea "I 'll go to [GEOGRAPHIC_DATA] andlanguage school next week."
type textarea "x"
type textarea "I 'll go to [GEOGRAPHIC_DATA] and language school next week."
type textarea "x"
click at [233, 101] on textarea "I 'll go to [GEOGRAPHIC_DATA] and language school next week." at bounding box center [311, 185] width 169 height 177
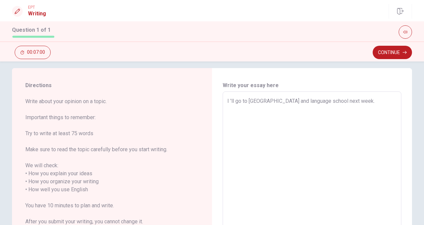
type textarea "I 'llgo to [GEOGRAPHIC_DATA] and language school next week."
type textarea "x"
type textarea "I 'lgo to [GEOGRAPHIC_DATA] and language school next week."
type textarea "x"
type textarea "I 'go to [GEOGRAPHIC_DATA] and language school next week."
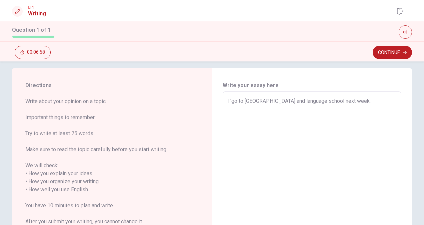
type textarea "x"
type textarea "I 'mgo to [GEOGRAPHIC_DATA] and language school next week."
click at [372, 105] on textarea "I 'm going to go to [GEOGRAPHIC_DATA] and language school next week." at bounding box center [311, 185] width 169 height 177
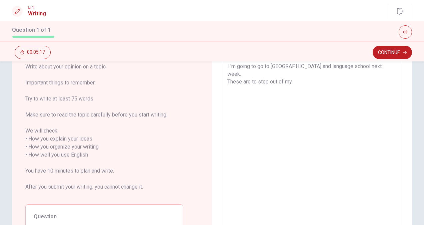
scroll to position [0, 0]
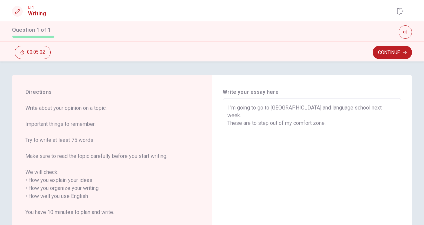
click at [410, 103] on div "Write your essay here I 'm going to go to [GEOGRAPHIC_DATA] and language school…" at bounding box center [312, 192] width 200 height 235
click at [351, 113] on textarea "I 'm going to go to [GEOGRAPHIC_DATA] and language school next week. These are …" at bounding box center [311, 192] width 169 height 177
click at [329, 117] on textarea "I 'm going to go to [GEOGRAPHIC_DATA] and language school next week. These are …" at bounding box center [311, 192] width 169 height 177
click at [353, 114] on textarea "I 'm going to go to [GEOGRAPHIC_DATA] and language school next week. These are …" at bounding box center [311, 192] width 169 height 177
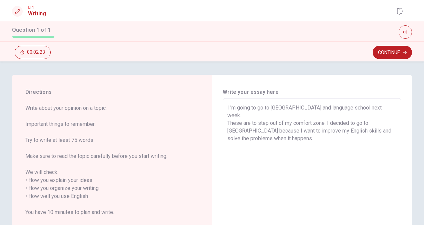
click at [339, 124] on textarea "I 'm going to go to [GEOGRAPHIC_DATA] and language school next week. These are …" at bounding box center [311, 192] width 169 height 177
click at [343, 125] on textarea "I 'm going to go to [GEOGRAPHIC_DATA] and language school next week. These are …" at bounding box center [311, 192] width 169 height 177
click at [379, 122] on textarea "I 'm going to go to [GEOGRAPHIC_DATA] and language school next week. These are …" at bounding box center [311, 192] width 169 height 177
click at [325, 143] on textarea "I 'm going to go to [GEOGRAPHIC_DATA] and language school next week. These are …" at bounding box center [311, 192] width 169 height 177
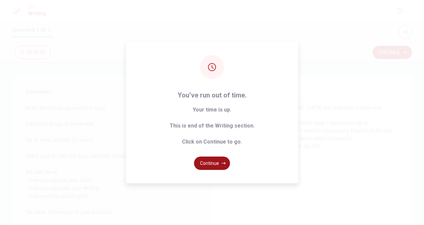
click at [220, 157] on button "Continue" at bounding box center [212, 162] width 36 height 13
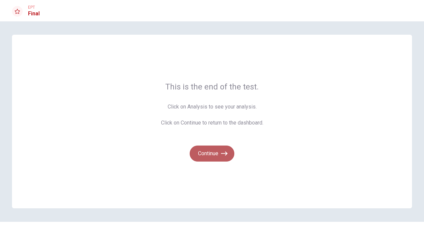
click at [209, 153] on button "Continue" at bounding box center [212, 153] width 45 height 16
